Goal: Transaction & Acquisition: Purchase product/service

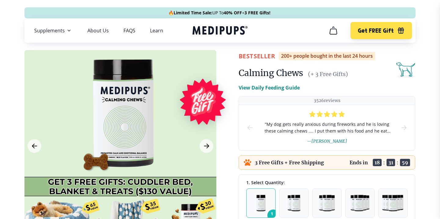
click at [210, 30] on icon "Medipups" at bounding box center [219, 30] width 55 height 11
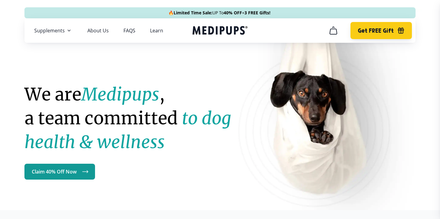
click at [359, 31] on span "Get FREE Gift" at bounding box center [376, 30] width 36 height 7
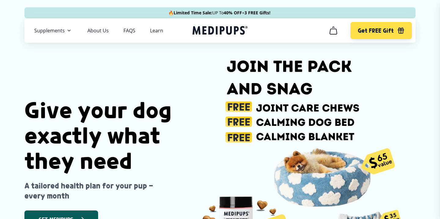
scroll to position [52, 0]
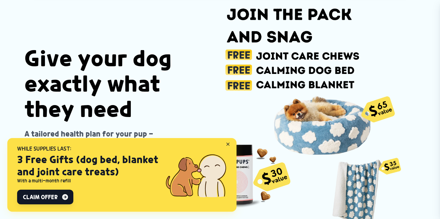
click at [225, 143] on div at bounding box center [229, 145] width 15 height 15
click at [48, 197] on span "Claim Offer" at bounding box center [40, 196] width 35 height 7
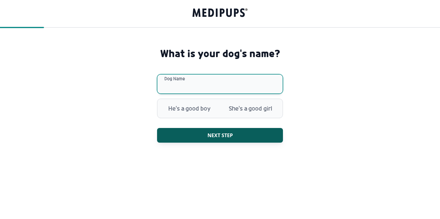
click at [198, 83] on input "Dog Name" at bounding box center [220, 84] width 126 height 20
type input "*********"
click at [197, 85] on input "*********" at bounding box center [220, 84] width 126 height 20
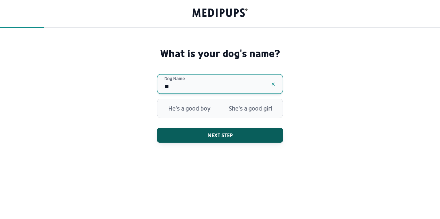
type input "*"
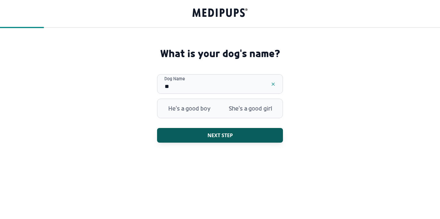
click at [203, 122] on div "What is your dog's name? * Dog Name He's a good boy She's a good girl Next step" at bounding box center [220, 103] width 131 height 112
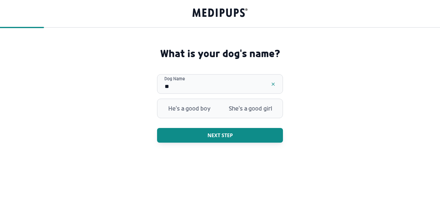
click at [203, 130] on button "Next step" at bounding box center [220, 135] width 126 height 15
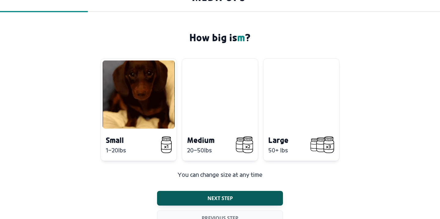
scroll to position [27, 0]
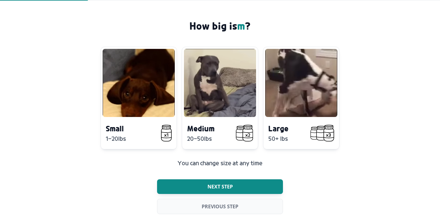
click at [210, 187] on span "Next step" at bounding box center [219, 187] width 25 height 6
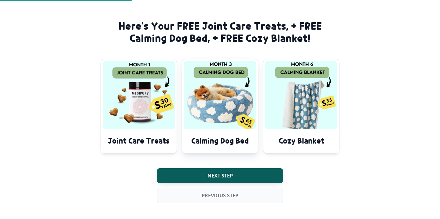
click at [216, 103] on img at bounding box center [220, 95] width 72 height 68
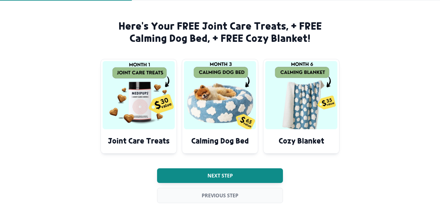
click at [211, 176] on span "Next step" at bounding box center [219, 176] width 25 height 6
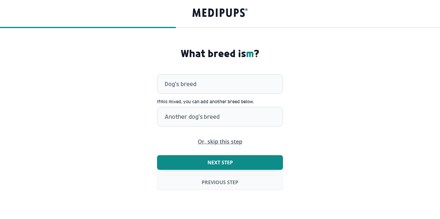
click at [213, 162] on span "Next step" at bounding box center [219, 162] width 25 height 6
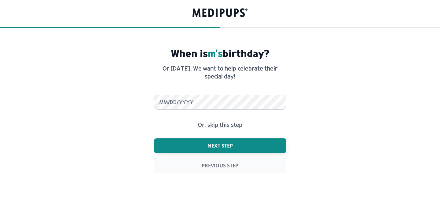
click at [215, 145] on span "Next step" at bounding box center [219, 146] width 25 height 6
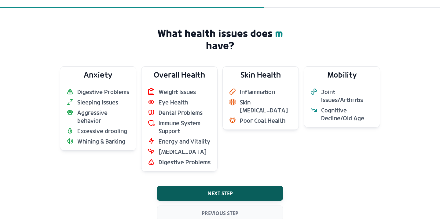
scroll to position [21, 0]
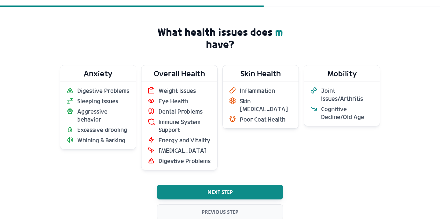
click at [238, 188] on button "Next step" at bounding box center [220, 192] width 126 height 15
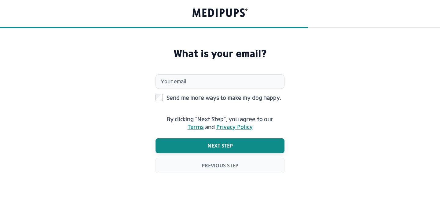
click at [235, 143] on button "Next step" at bounding box center [219, 145] width 129 height 15
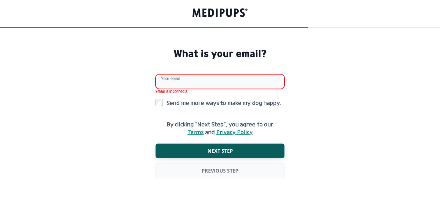
click at [213, 82] on input "Your email" at bounding box center [219, 81] width 129 height 15
type input "**********"
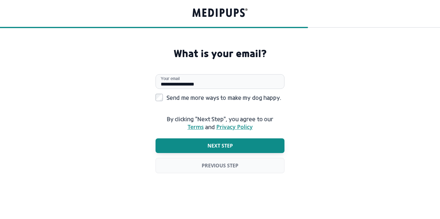
click at [218, 145] on span "Next step" at bounding box center [219, 146] width 25 height 6
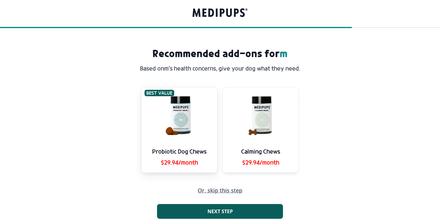
click at [199, 143] on div "Probiotic Dog Chews $29.94/month" at bounding box center [179, 158] width 76 height 30
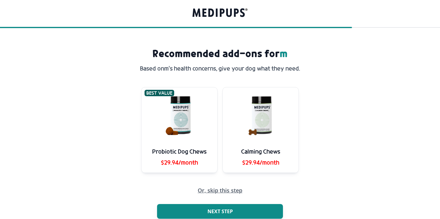
click at [234, 207] on button "Next step" at bounding box center [220, 211] width 126 height 15
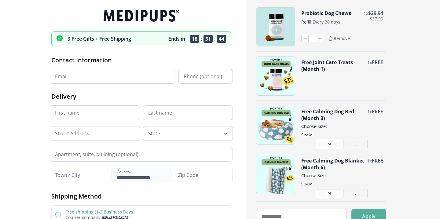
click at [354, 144] on button "L" at bounding box center [355, 144] width 24 height 8
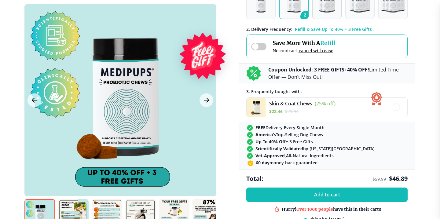
click at [317, 13] on button "3" at bounding box center [326, 4] width 29 height 29
click at [267, 14] on button "1" at bounding box center [260, 4] width 29 height 29
click at [292, 14] on button "2" at bounding box center [293, 4] width 29 height 29
click at [327, 14] on button "3" at bounding box center [326, 4] width 29 height 29
click at [367, 14] on span "4" at bounding box center [372, 17] width 12 height 12
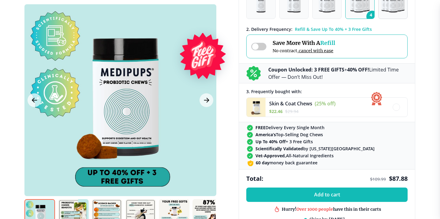
click at [389, 16] on button "5" at bounding box center [392, 4] width 29 height 29
click at [270, 17] on span "1" at bounding box center [273, 17] width 12 height 12
click at [291, 16] on button "2" at bounding box center [293, 4] width 29 height 29
click at [323, 9] on img "button" at bounding box center [327, 4] width 16 height 16
click at [301, 10] on button "2" at bounding box center [293, 4] width 29 height 29
